Goal: Task Accomplishment & Management: Complete application form

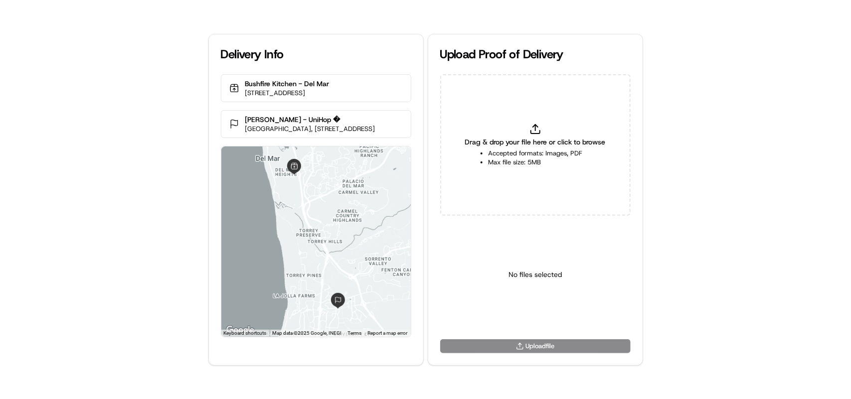
click at [541, 127] on icon at bounding box center [535, 129] width 12 height 12
type input "C:\fakepath\htoc.PNG"
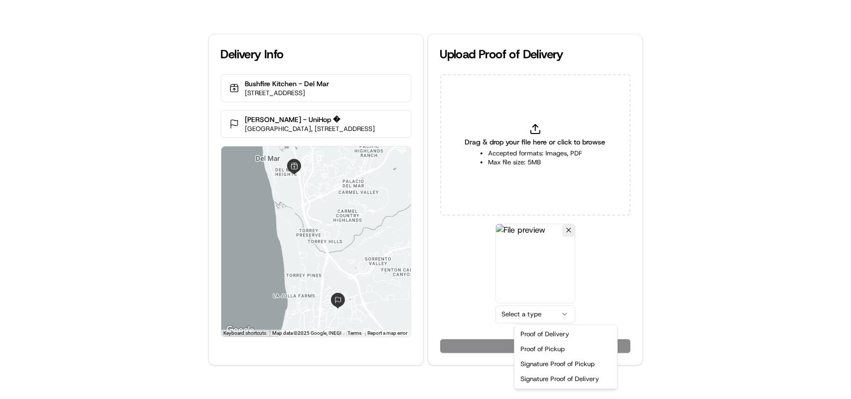
click at [532, 309] on html "Delivery Info Bushfire Kitchen - Del Mar 2602 Del Mar Heights Rd, Del Mar, CA 9…" at bounding box center [425, 199] width 851 height 399
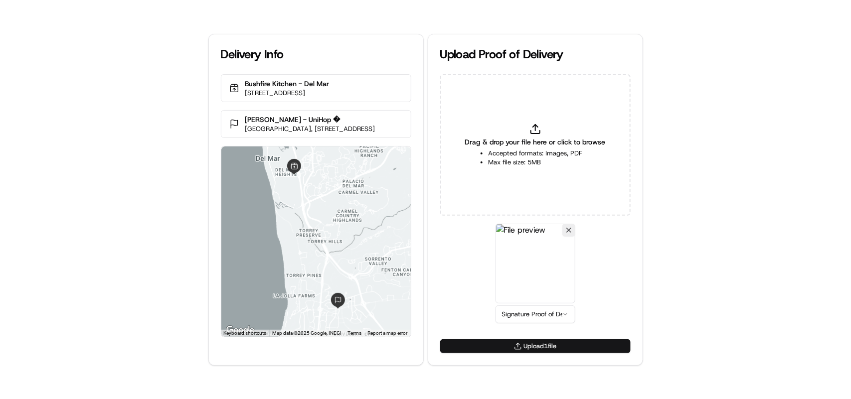
click at [540, 347] on button "Upload 1 file" at bounding box center [535, 346] width 190 height 14
